Goal: Task Accomplishment & Management: Manage account settings

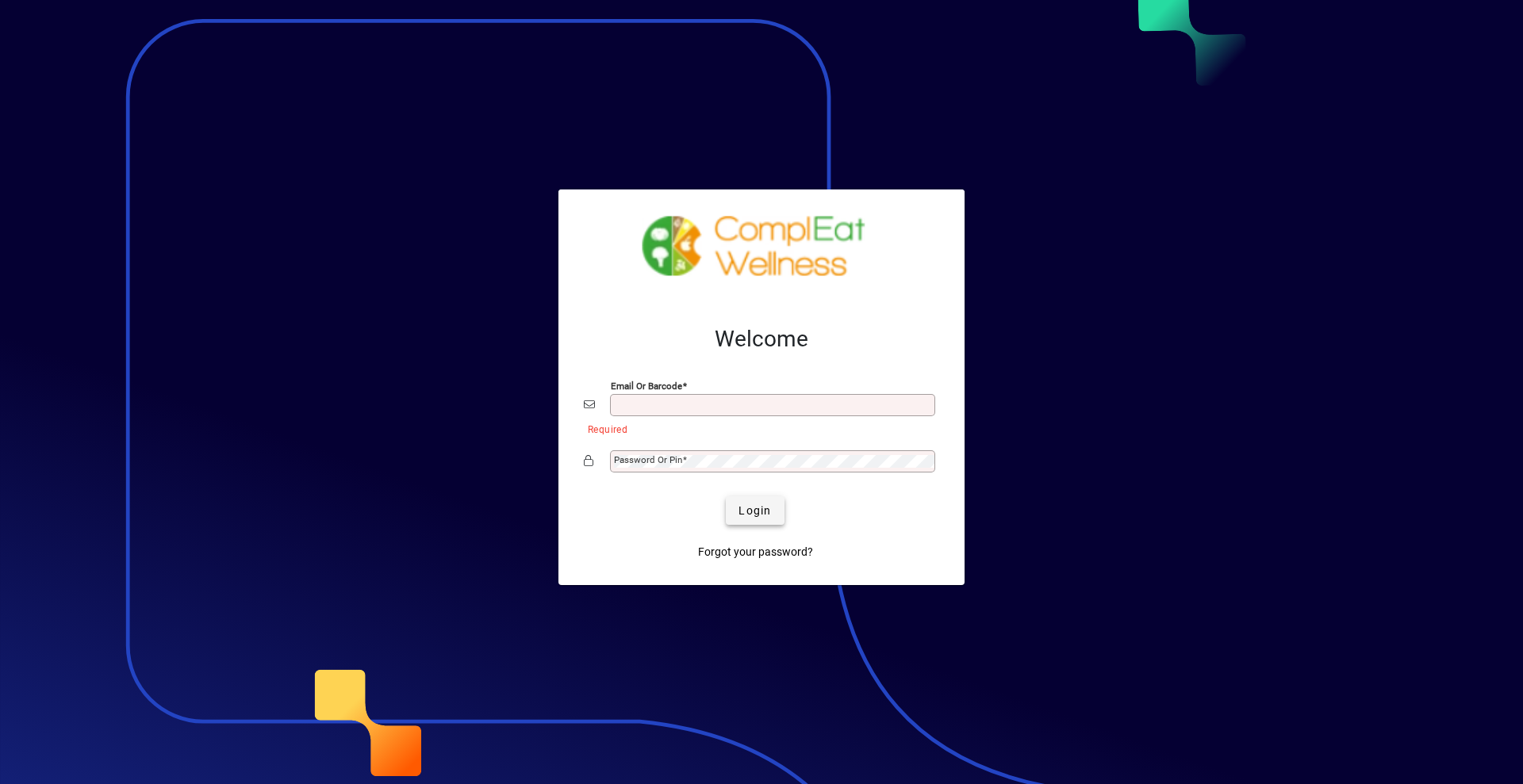
click at [758, 521] on span "submit" at bounding box center [755, 510] width 58 height 39
